Goal: Use online tool/utility: Use online tool/utility

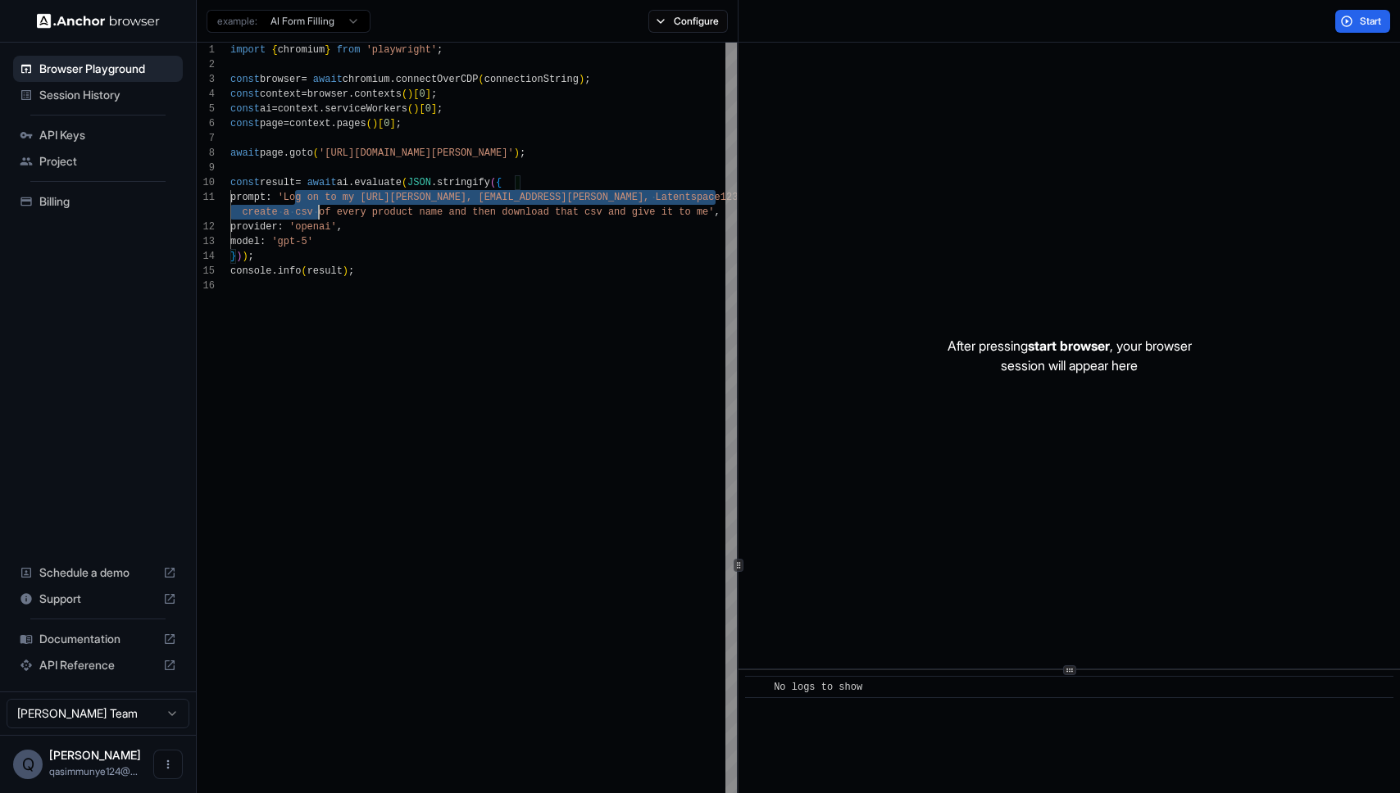
drag, startPoint x: 297, startPoint y: 202, endPoint x: 325, endPoint y: 225, distance: 35.5
click at [324, 223] on div "import { chromium } from 'playwright' ; const browser = await chromium . connec…" at bounding box center [483, 674] width 506 height 1262
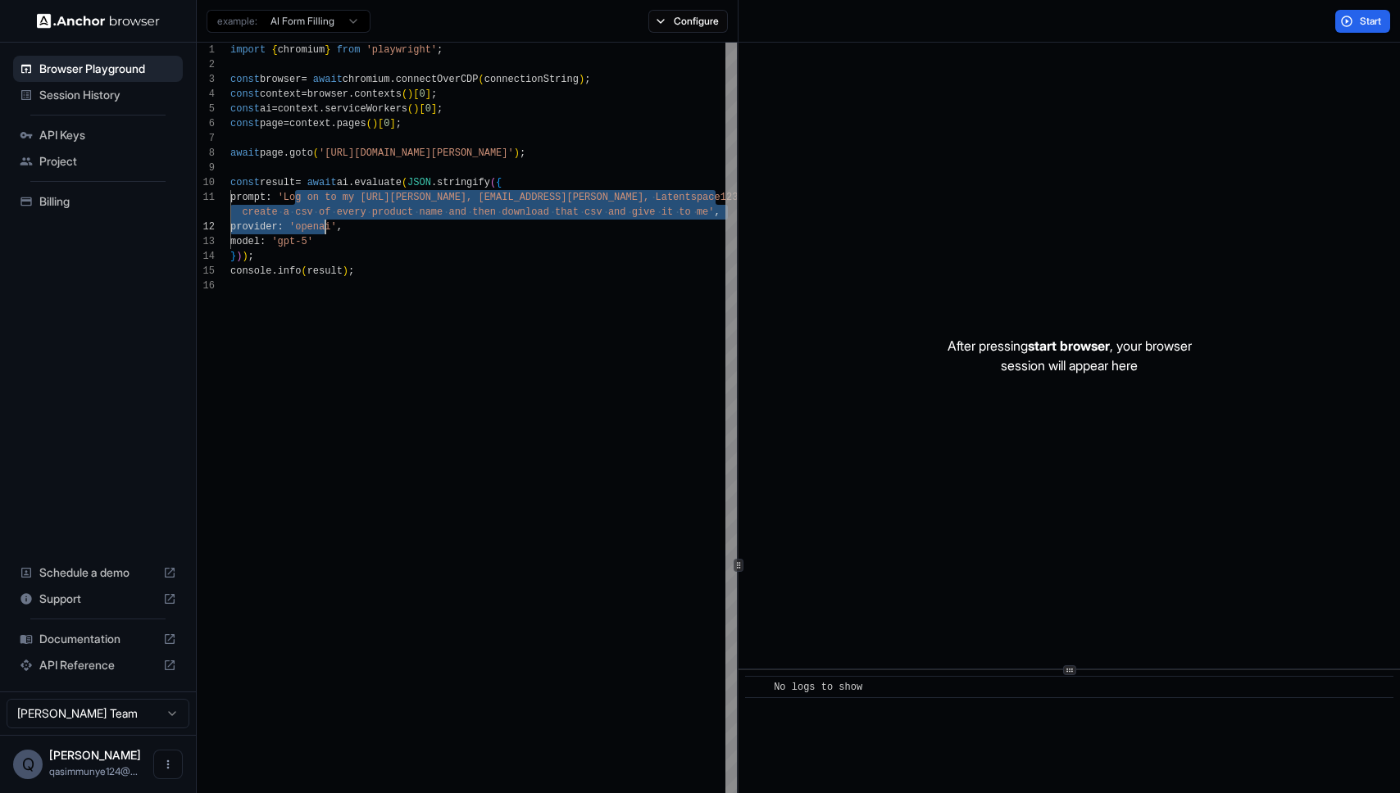
click at [325, 225] on div "import { chromium } from 'playwright' ; const browser = await chromium . connec…" at bounding box center [483, 674] width 506 height 1262
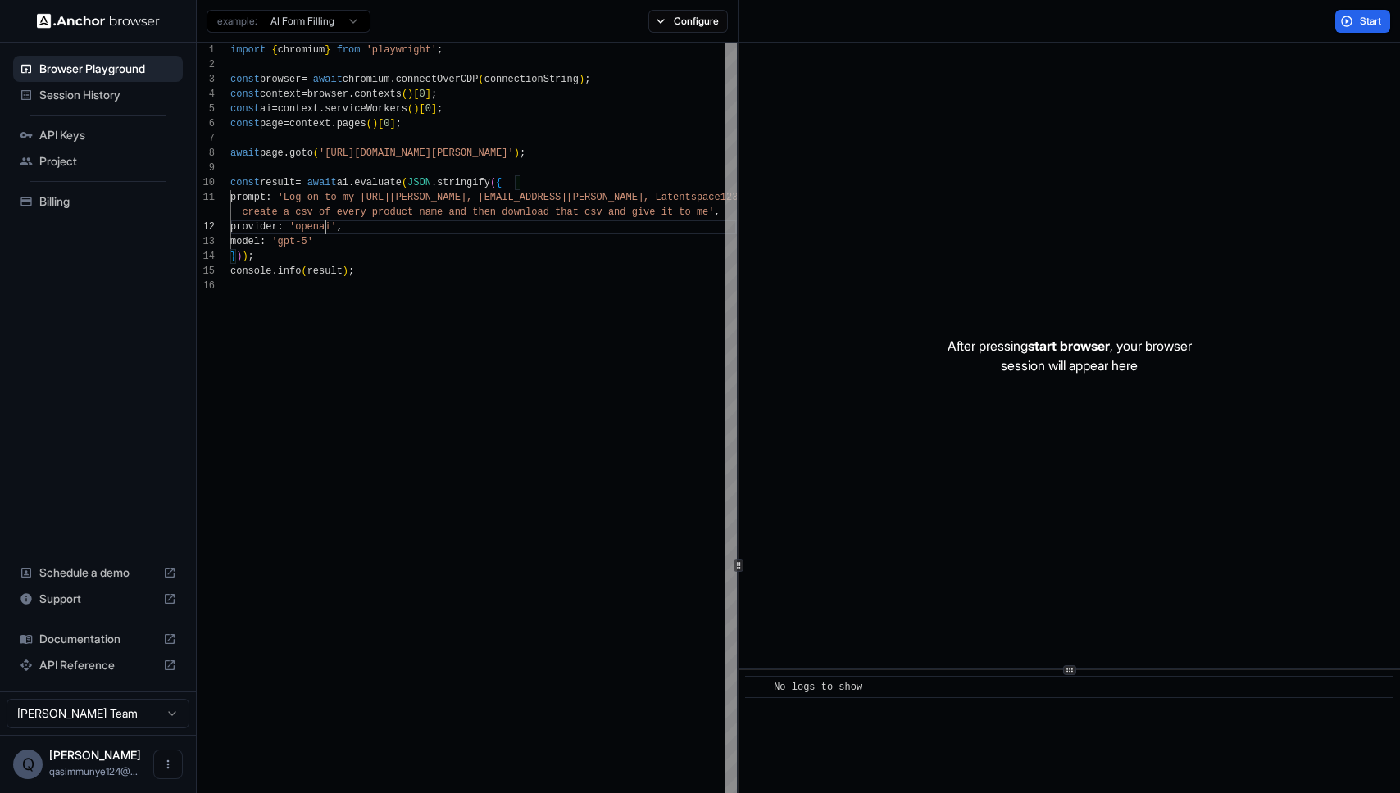
scroll to position [30, 0]
drag, startPoint x: 380, startPoint y: 223, endPoint x: 376, endPoint y: 231, distance: 9.2
click at [379, 224] on div "import { chromium } from 'playwright' ; const browser = await chromium . connec…" at bounding box center [483, 674] width 506 height 1262
click at [379, 263] on div "import { chromium } from 'playwright' ; const browser = await chromium . connec…" at bounding box center [483, 674] width 506 height 1262
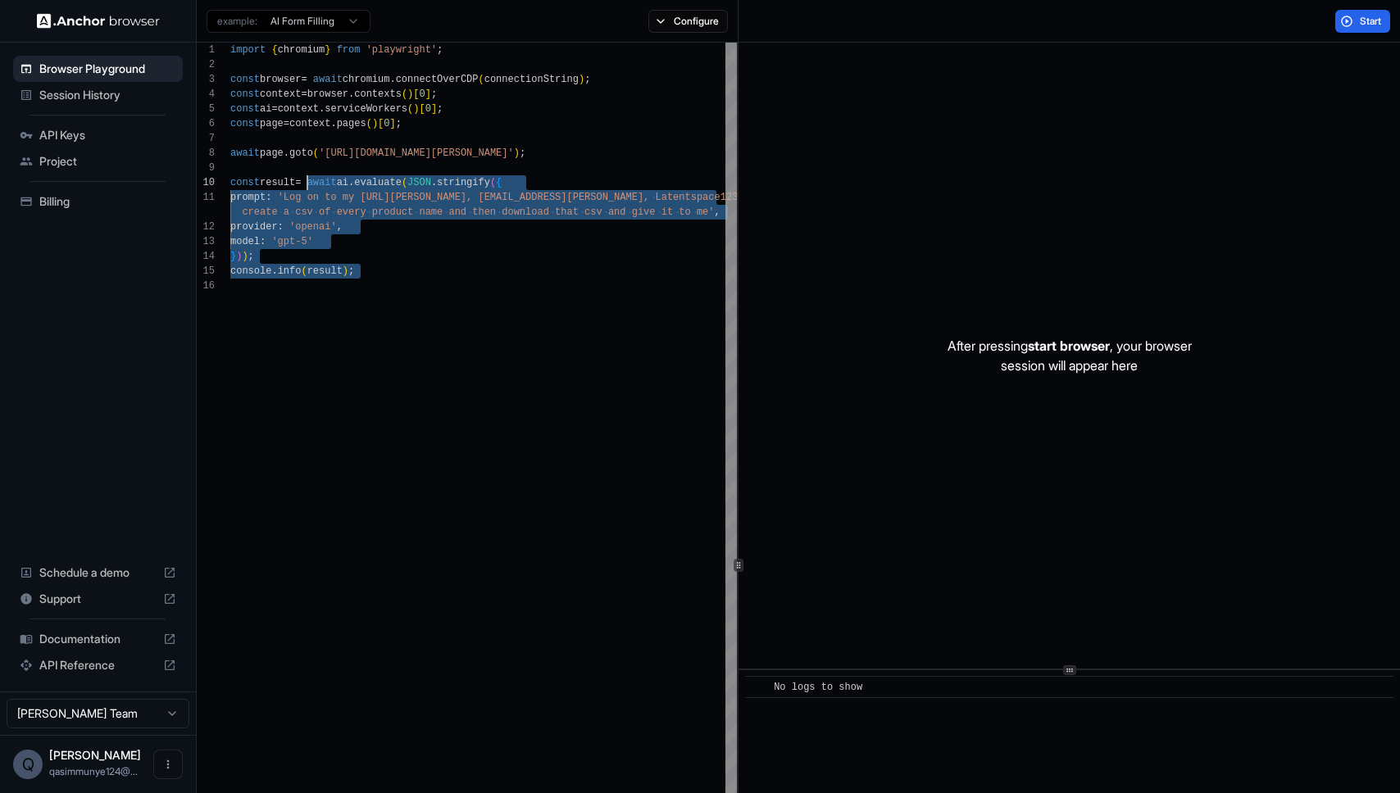
scroll to position [89, 0]
drag, startPoint x: 379, startPoint y: 310, endPoint x: 423, endPoint y: 383, distance: 84.9
click at [424, 386] on div "import { chromium } from 'playwright' ; const browser = await chromium . connec…" at bounding box center [483, 674] width 506 height 1262
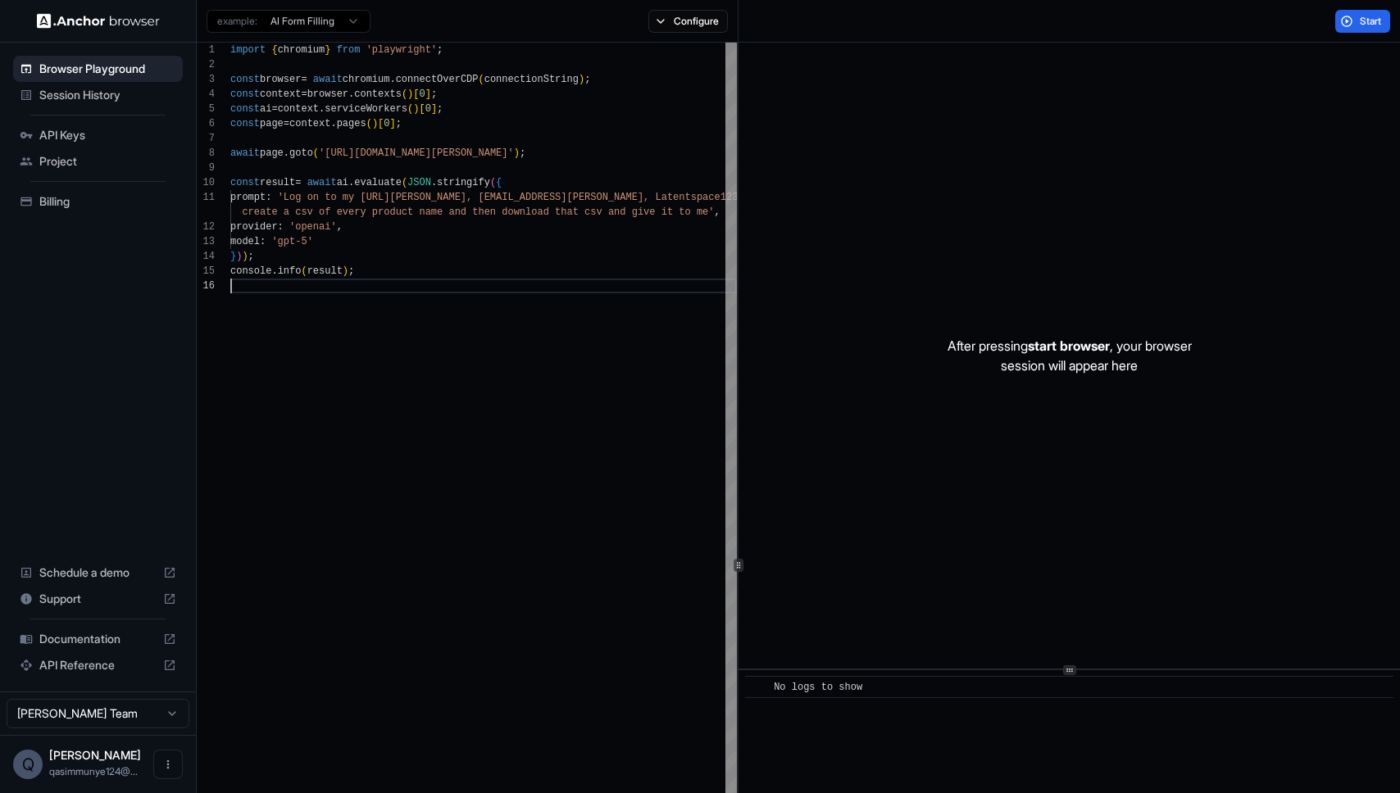
drag, startPoint x: 372, startPoint y: 415, endPoint x: 310, endPoint y: 456, distance: 74.6
click at [312, 460] on div "import { chromium } from 'playwright' ; const browser = await chromium . connec…" at bounding box center [483, 674] width 506 height 1262
drag, startPoint x: 452, startPoint y: 437, endPoint x: 393, endPoint y: 492, distance: 80.0
click at [394, 493] on div "import { chromium } from 'playwright' ; const browser = await chromium . connec…" at bounding box center [483, 674] width 506 height 1262
click at [392, 488] on div "import { chromium } from 'playwright' ; const browser = await chromium . connec…" at bounding box center [483, 674] width 506 height 1262
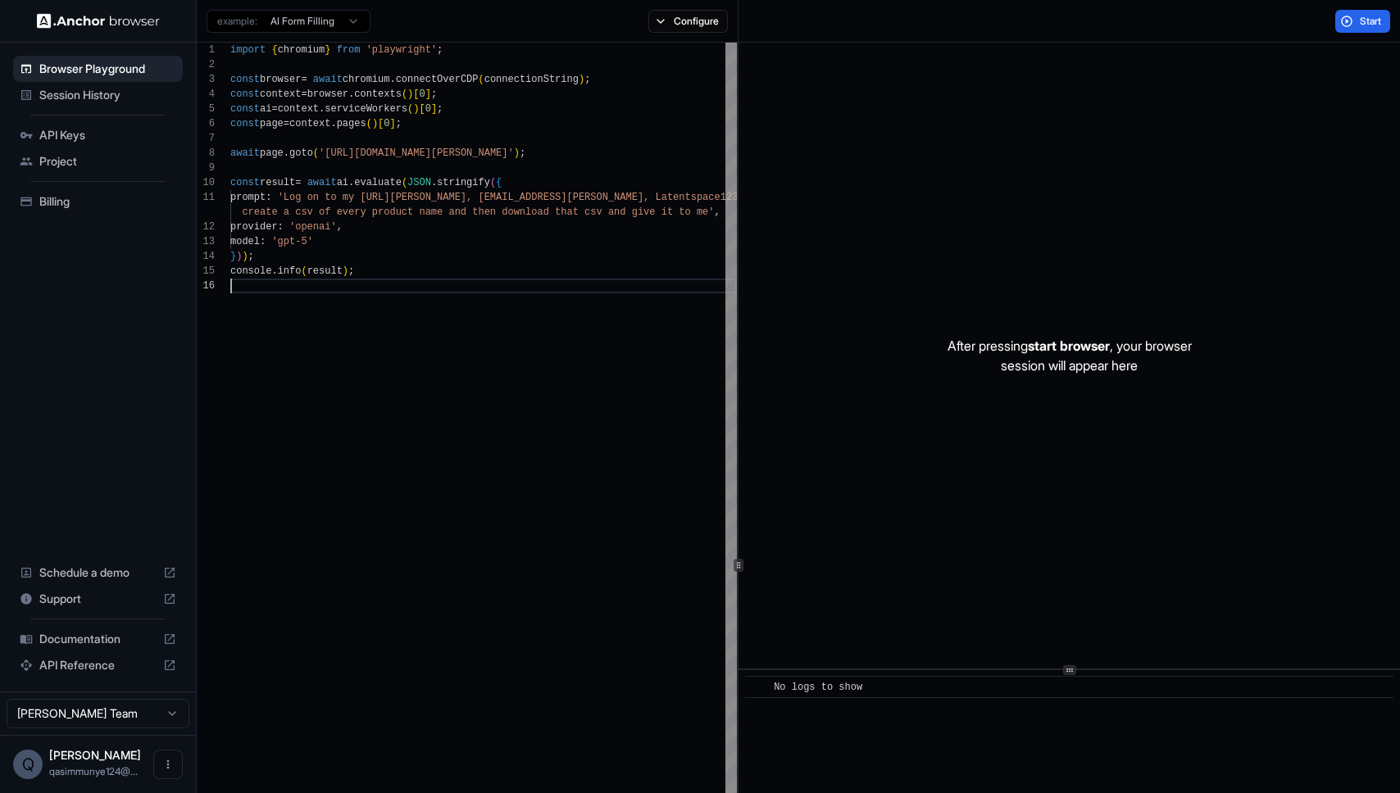
drag, startPoint x: 239, startPoint y: 143, endPoint x: 361, endPoint y: 383, distance: 268.3
click at [361, 383] on div "import { chromium } from 'playwright' ; const browser = await chromium . connec…" at bounding box center [483, 674] width 506 height 1262
drag, startPoint x: 361, startPoint y: 416, endPoint x: 377, endPoint y: 449, distance: 36.6
click at [393, 493] on div "import { chromium } from 'playwright' ; const browser = await chromium . connec…" at bounding box center [483, 674] width 506 height 1262
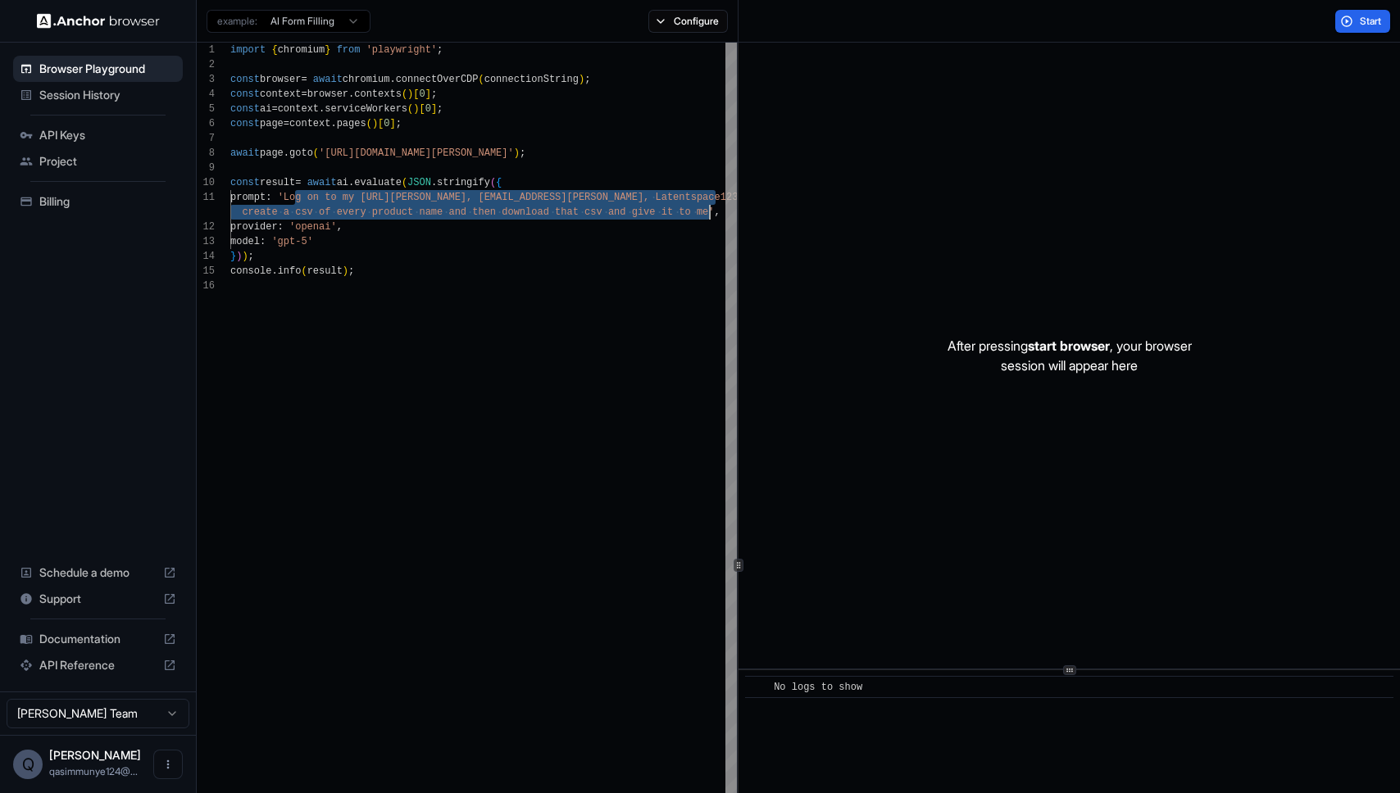
drag, startPoint x: 295, startPoint y: 194, endPoint x: 711, endPoint y: 206, distance: 416.5
click at [711, 206] on div "import { chromium } from 'playwright' ; const browser = await chromium . connec…" at bounding box center [483, 674] width 506 height 1262
click at [320, 198] on div "import { chromium } from 'playwright' ; const browser = await chromium . connec…" at bounding box center [483, 674] width 506 height 1262
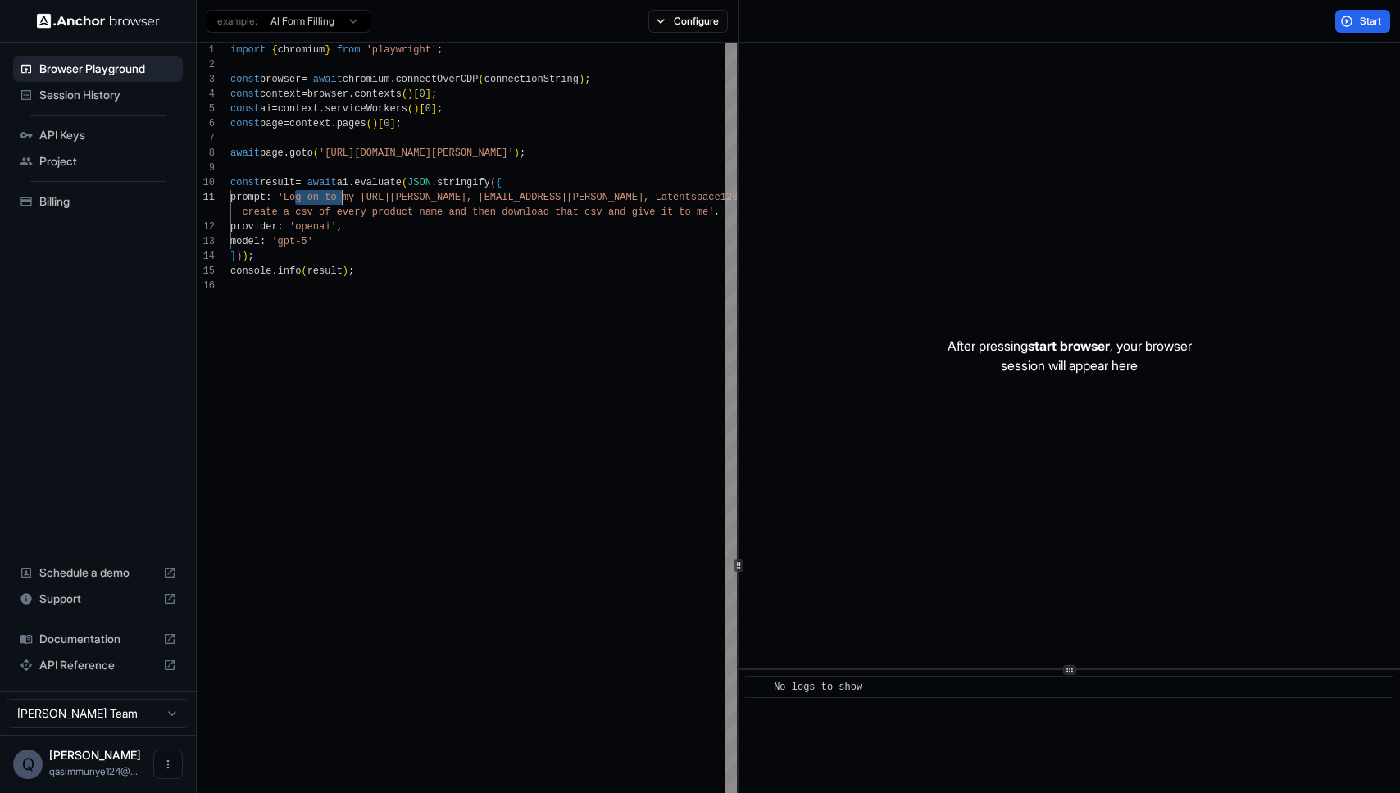
drag, startPoint x: 293, startPoint y: 200, endPoint x: 343, endPoint y: 202, distance: 50.1
click at [343, 202] on div "import { chromium } from 'playwright' ; const browser = await chromium . connec…" at bounding box center [483, 674] width 506 height 1262
drag, startPoint x: 343, startPoint y: 202, endPoint x: 317, endPoint y: 207, distance: 25.9
click at [344, 202] on div "import { chromium } from 'playwright' ; const browser = await chromium . connec…" at bounding box center [483, 674] width 506 height 1262
click at [304, 207] on div "import { chromium } from 'playwright' ; const browser = await chromium . connec…" at bounding box center [483, 674] width 506 height 1262
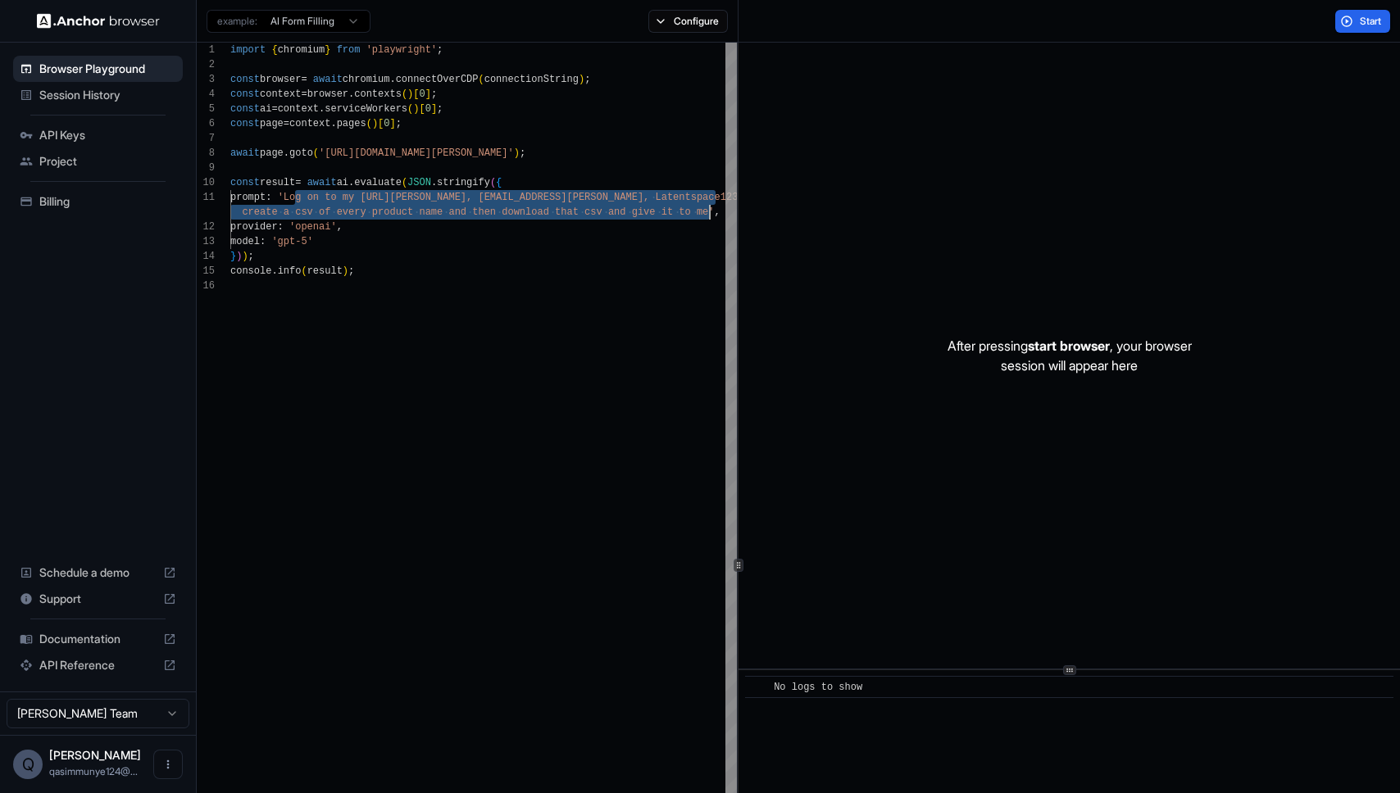
drag, startPoint x: 294, startPoint y: 198, endPoint x: 710, endPoint y: 206, distance: 415.6
click at [710, 206] on div "import { chromium } from 'playwright' ; const browser = await chromium . connec…" at bounding box center [483, 674] width 506 height 1262
click at [365, 211] on div "import { chromium } from 'playwright' ; const browser = await chromium . connec…" at bounding box center [483, 674] width 506 height 1262
click at [472, 393] on div "import { chromium } from 'playwright' ; const browser = await chromium . connec…" at bounding box center [483, 674] width 506 height 1262
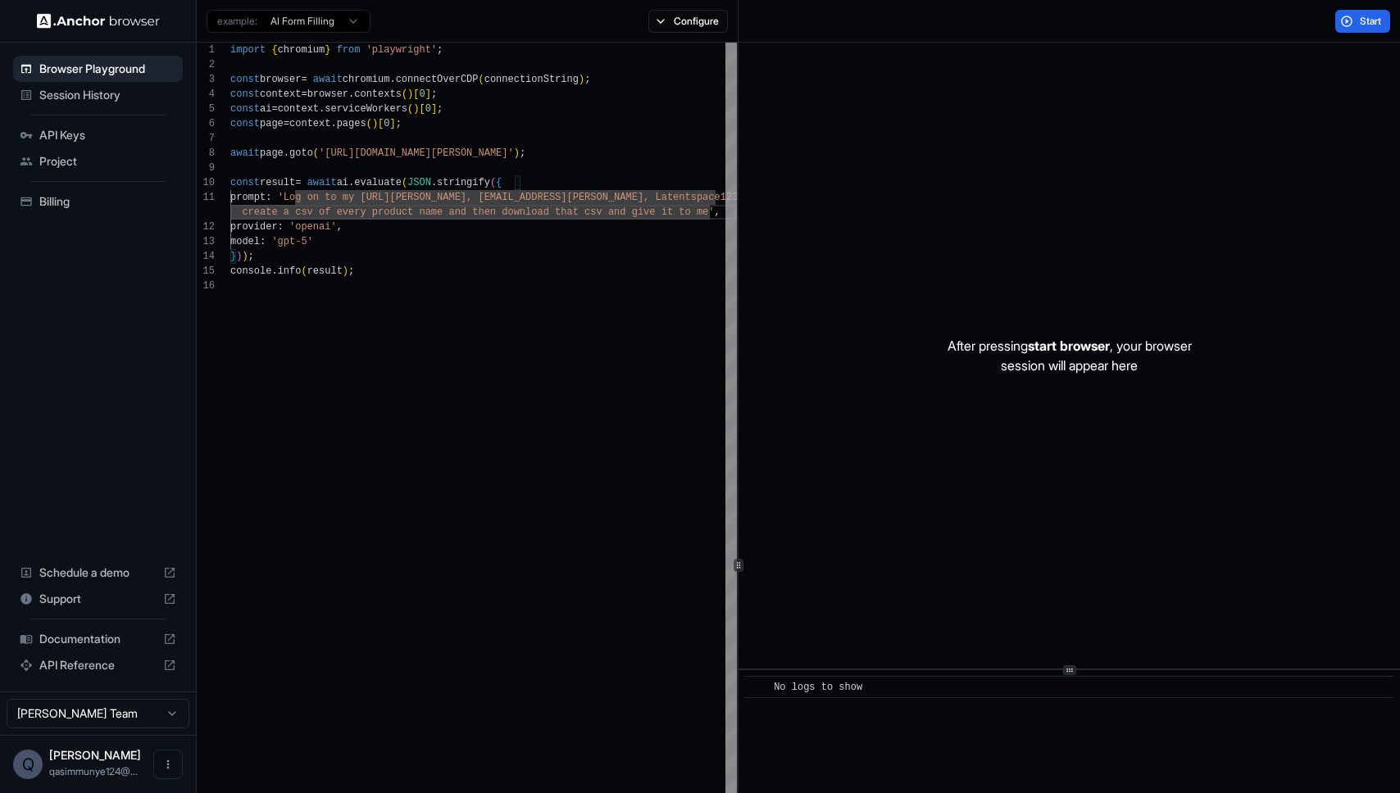
scroll to position [89, 0]
click at [411, 197] on div "import { chromium } from 'playwright' ; const browser = await chromium . connec…" at bounding box center [483, 674] width 506 height 1262
drag, startPoint x: 293, startPoint y: 201, endPoint x: 710, endPoint y: 208, distance: 416.4
click at [710, 208] on div "import { chromium } from 'playwright' ; const browser = await chromium . connec…" at bounding box center [483, 674] width 506 height 1262
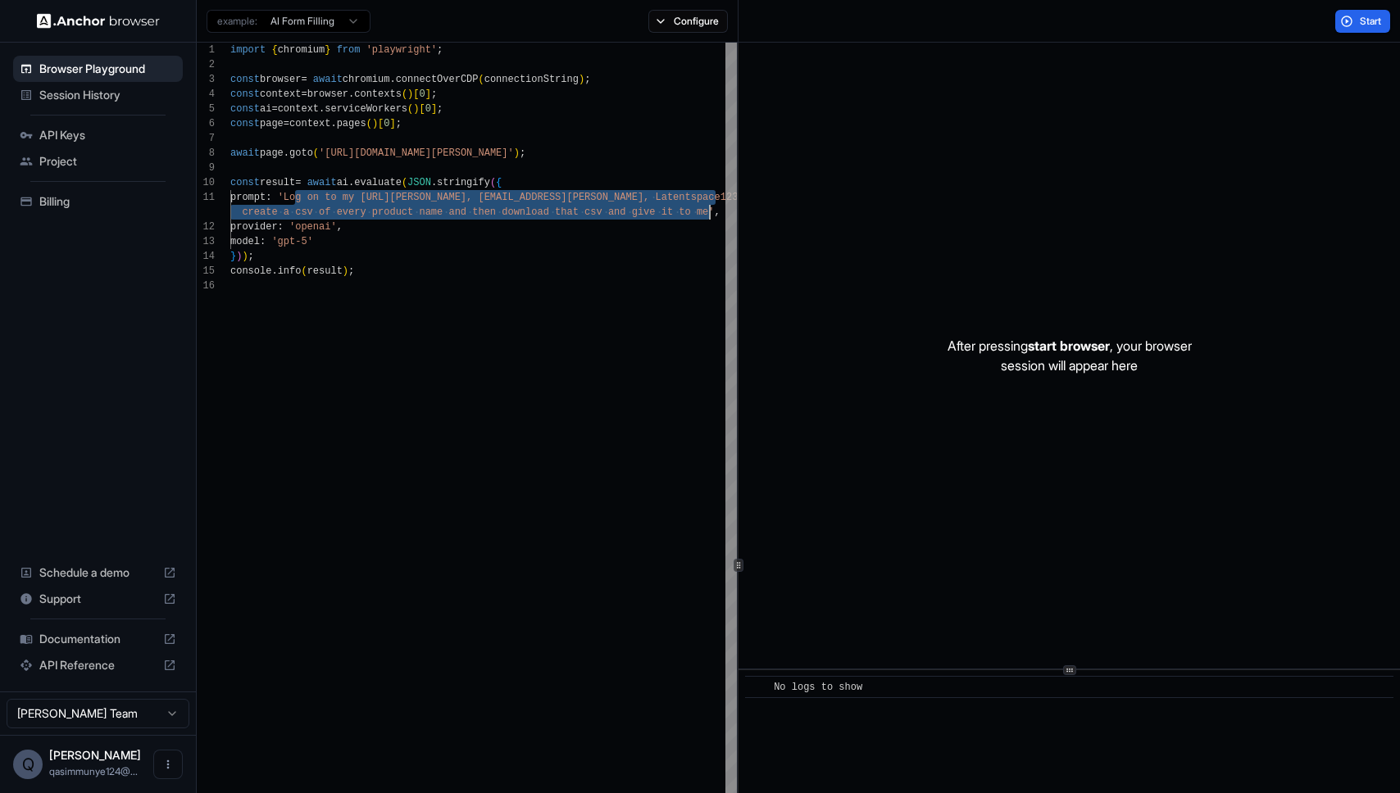
click at [710, 209] on div at bounding box center [710, 212] width 2 height 15
type textarea "**********"
drag, startPoint x: 710, startPoint y: 209, endPoint x: 296, endPoint y: 202, distance: 413.9
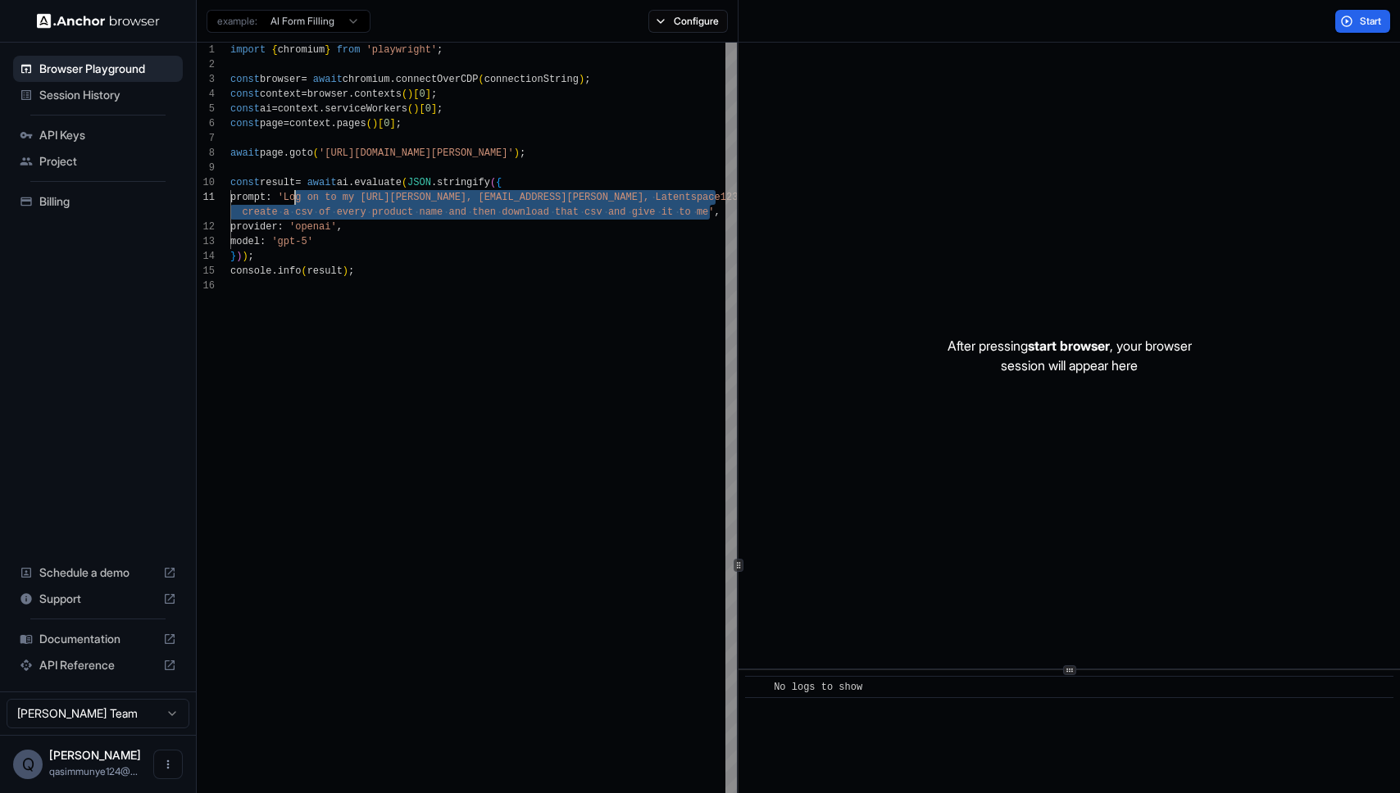
click at [296, 202] on div "import { chromium } from 'playwright' ; const browser = await chromium . connec…" at bounding box center [483, 674] width 506 height 1262
click at [296, 201] on div "import { chromium } from 'playwright' ; const browser = await chromium . connec…" at bounding box center [483, 674] width 506 height 1262
drag, startPoint x: 296, startPoint y: 193, endPoint x: 711, endPoint y: 214, distance: 416.0
click at [711, 214] on div "import { chromium } from 'playwright' ; const browser = await chromium . connec…" at bounding box center [483, 674] width 506 height 1262
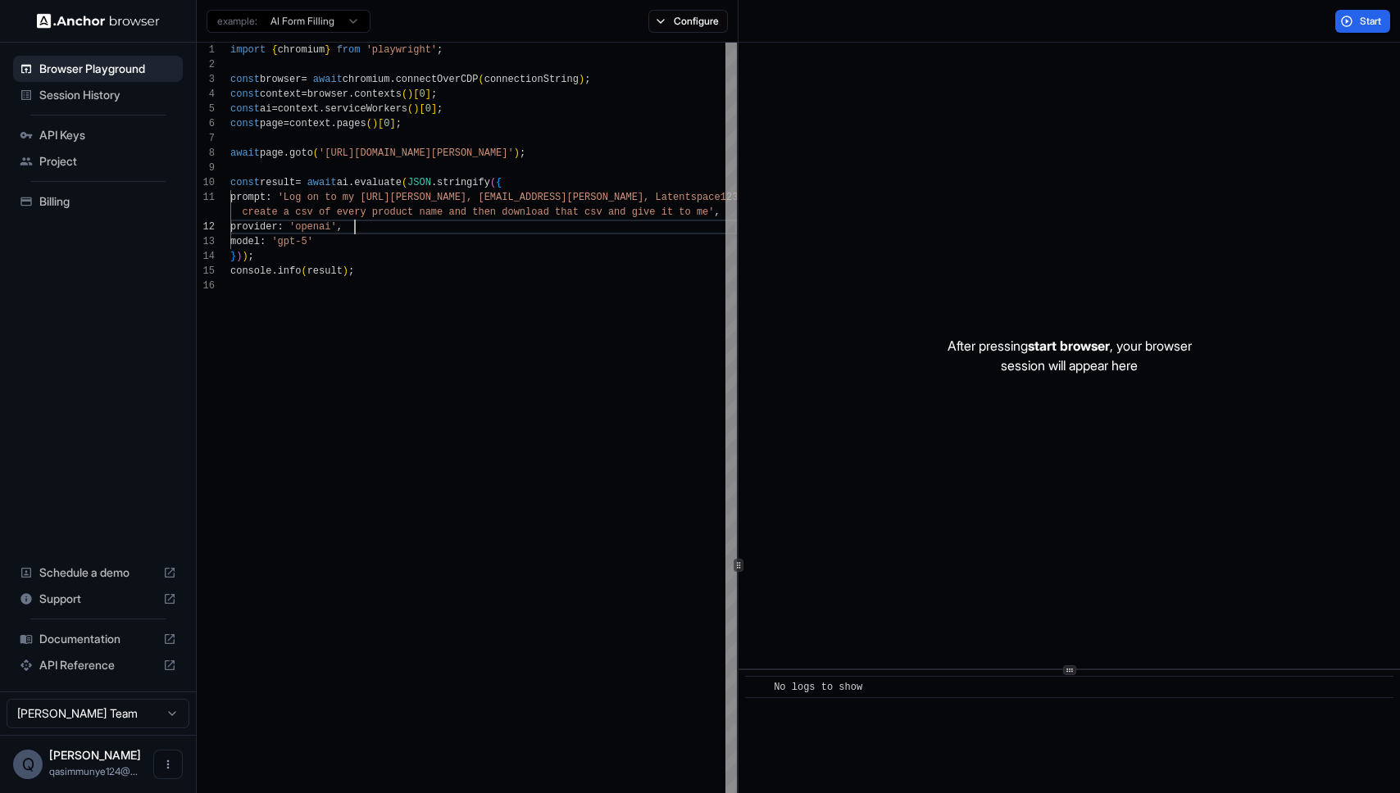
click at [626, 227] on div "import { chromium } from 'playwright' ; const browser = await chromium . connec…" at bounding box center [483, 674] width 506 height 1262
click at [584, 640] on div "import { chromium } from 'playwright' ; const browser = await chromium . connec…" at bounding box center [483, 674] width 506 height 1262
click at [459, 347] on div "import { chromium } from 'playwright' ; const browser = await chromium . connec…" at bounding box center [483, 674] width 506 height 1262
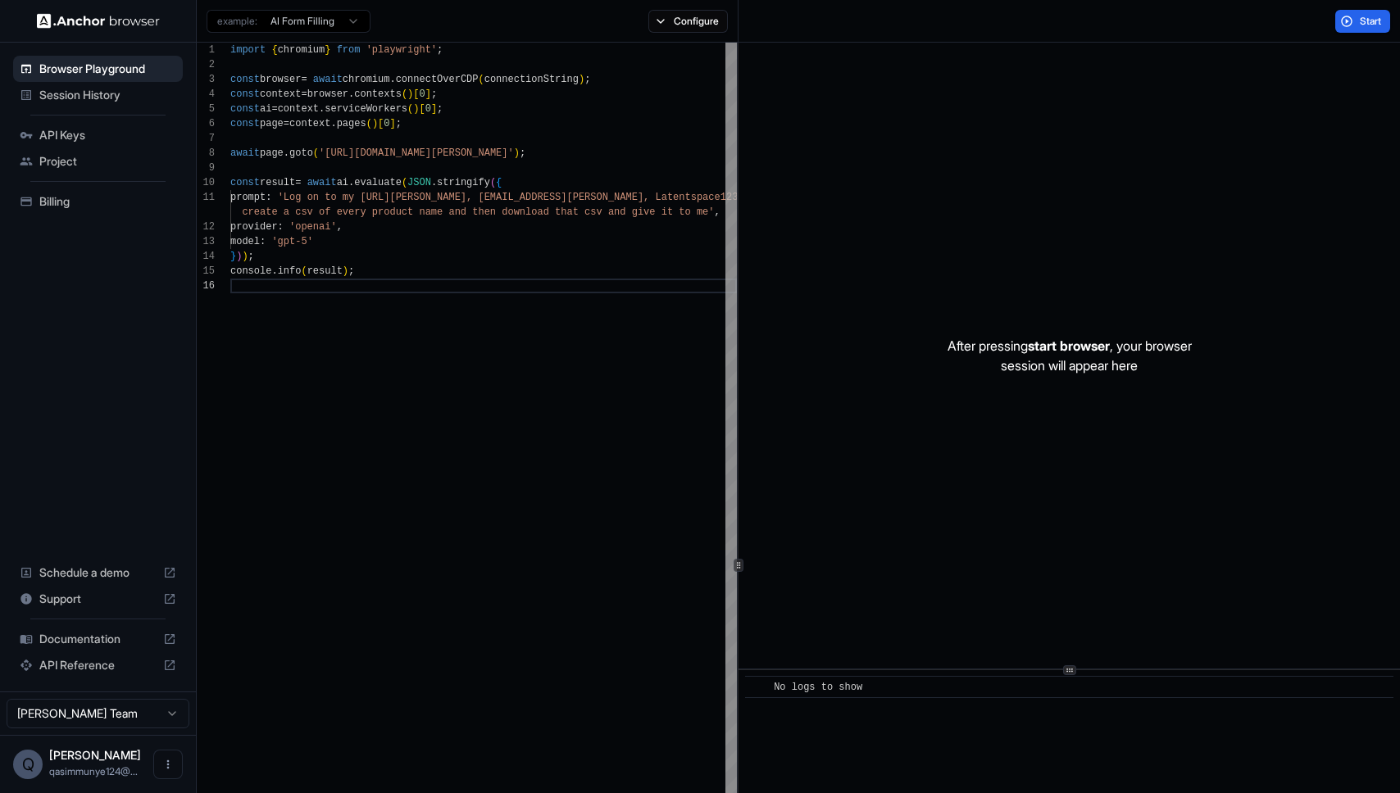
click at [278, 538] on div "import { chromium } from 'playwright' ; const browser = await chromium . connec…" at bounding box center [483, 674] width 506 height 1262
click at [1218, 161] on div "After pressing start browser , your browser session will appear here" at bounding box center [1068, 356] width 661 height 626
click at [438, 351] on div "import { chromium } from 'playwright' ; const browser = await chromium . connec…" at bounding box center [483, 674] width 506 height 1262
